Goal: Task Accomplishment & Management: Complete application form

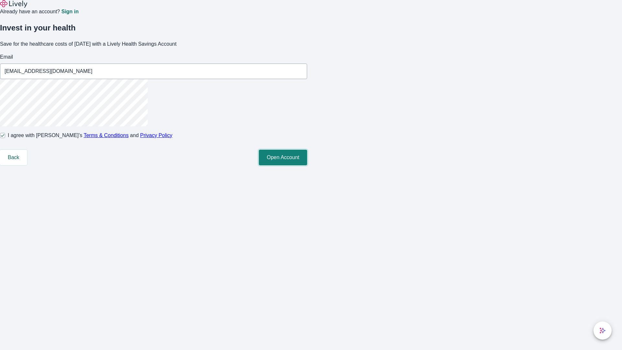
click at [307, 165] on button "Open Account" at bounding box center [283, 158] width 48 height 16
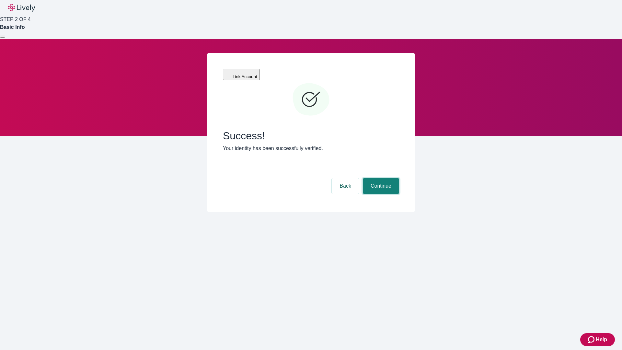
click at [380, 178] on button "Continue" at bounding box center [381, 186] width 36 height 16
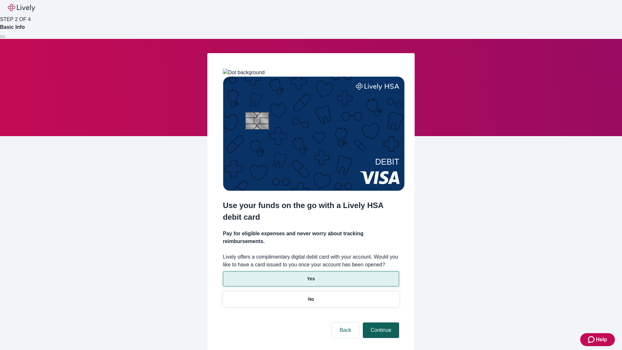
click at [311, 296] on p "No" at bounding box center [311, 299] width 6 height 7
click at [380, 322] on button "Continue" at bounding box center [381, 330] width 36 height 16
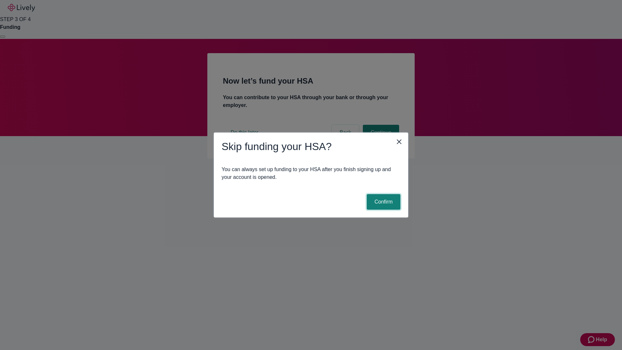
click at [383, 202] on button "Confirm" at bounding box center [384, 202] width 34 height 16
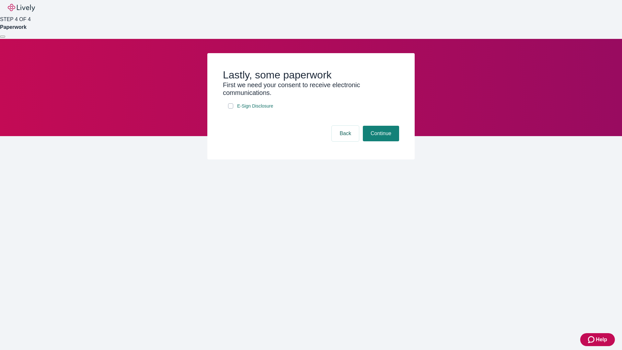
click at [231, 109] on input "E-Sign Disclosure" at bounding box center [230, 105] width 5 height 5
checkbox input "true"
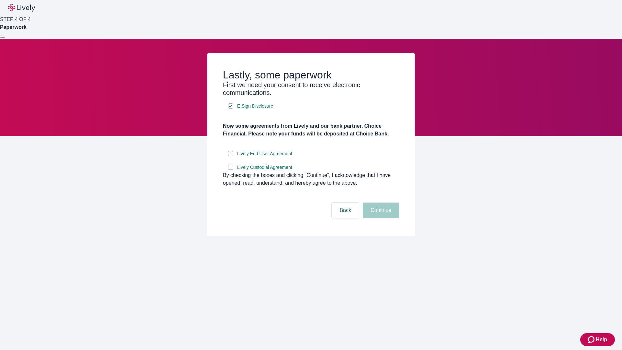
click at [231, 156] on input "Lively End User Agreement" at bounding box center [230, 153] width 5 height 5
checkbox input "true"
click at [231, 170] on input "Lively Custodial Agreement" at bounding box center [230, 167] width 5 height 5
checkbox input "true"
click at [380, 218] on button "Continue" at bounding box center [381, 210] width 36 height 16
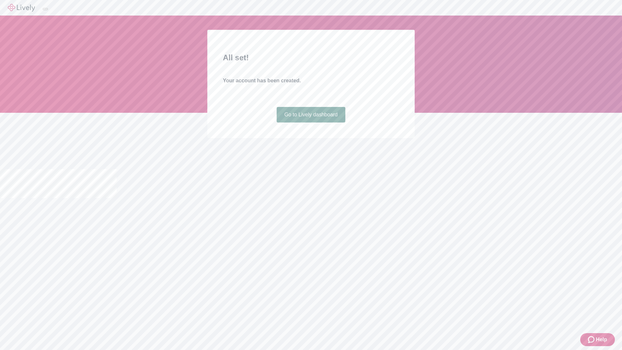
click at [311, 122] on link "Go to Lively dashboard" at bounding box center [311, 115] width 69 height 16
